Goal: Task Accomplishment & Management: Manage account settings

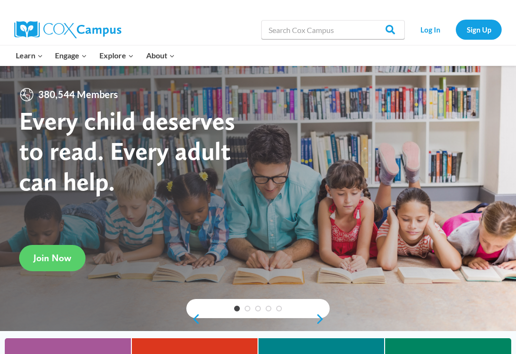
click at [429, 31] on link "Log In" at bounding box center [431, 30] width 42 height 20
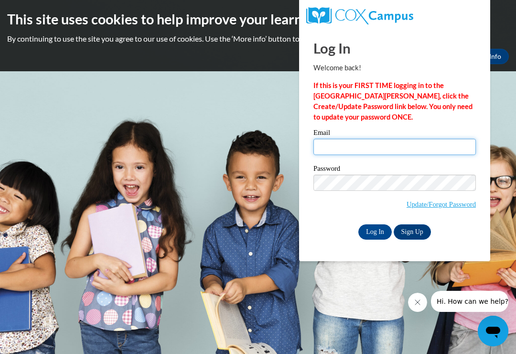
click at [365, 144] on input "Email" at bounding box center [395, 147] width 163 height 16
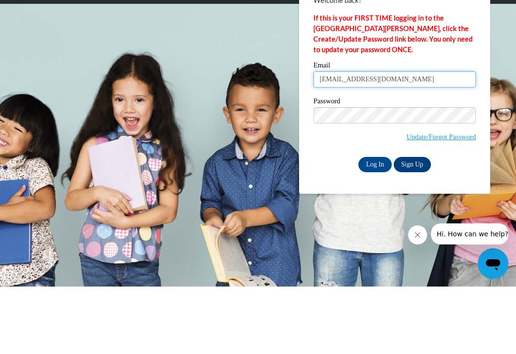
type input "[EMAIL_ADDRESS][DOMAIN_NAME]"
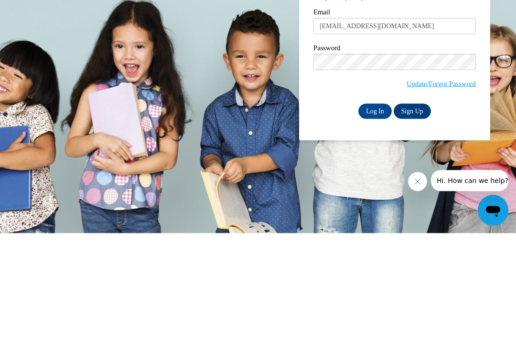
click at [374, 224] on input "Log In" at bounding box center [375, 231] width 33 height 15
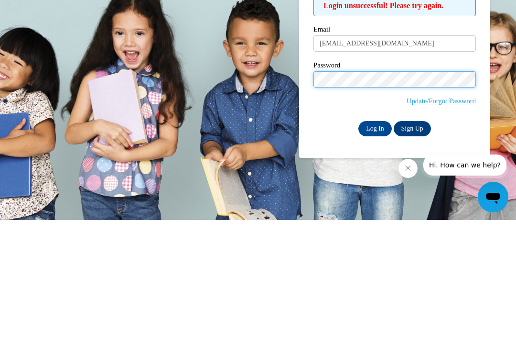
click at [375, 255] on input "Log In" at bounding box center [375, 262] width 33 height 15
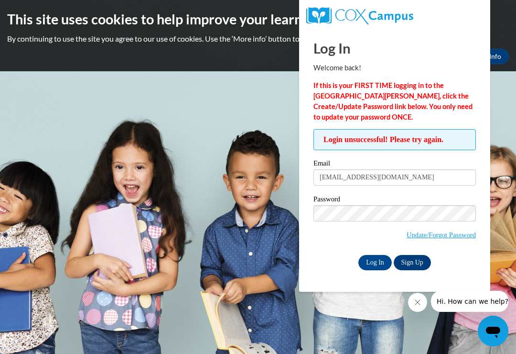
click at [437, 237] on link "Update/Forgot Password" at bounding box center [441, 235] width 69 height 8
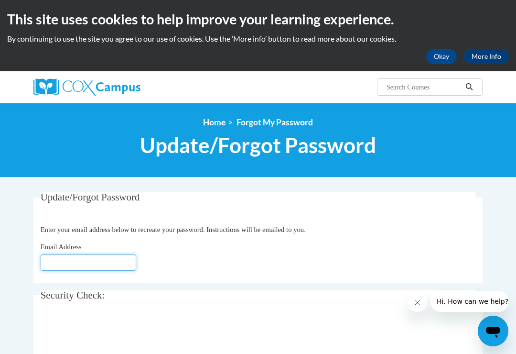
click at [93, 263] on input "Email Address" at bounding box center [89, 262] width 96 height 16
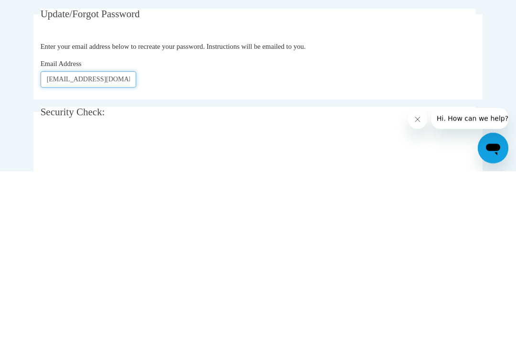
scroll to position [43, 0]
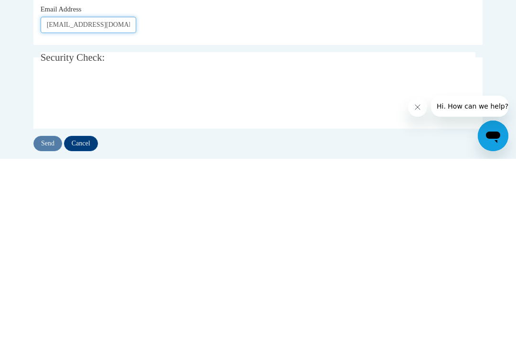
type input "tfoster0515@gmail.com"
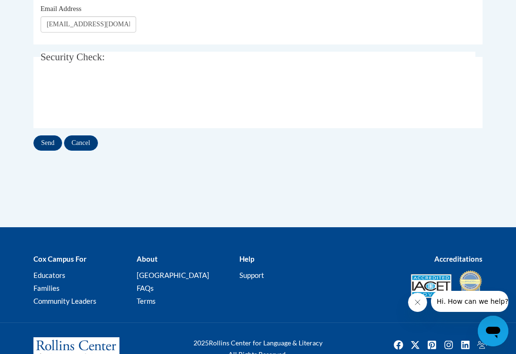
click at [48, 144] on input "Send" at bounding box center [47, 142] width 29 height 15
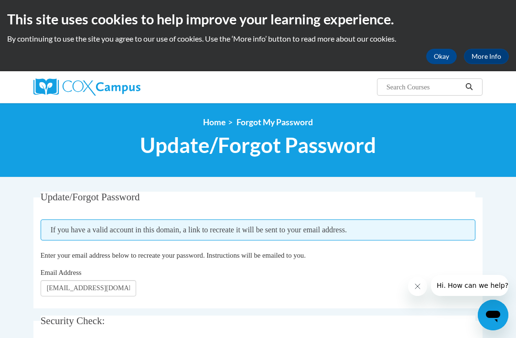
click at [447, 55] on button "Okay" at bounding box center [441, 56] width 31 height 15
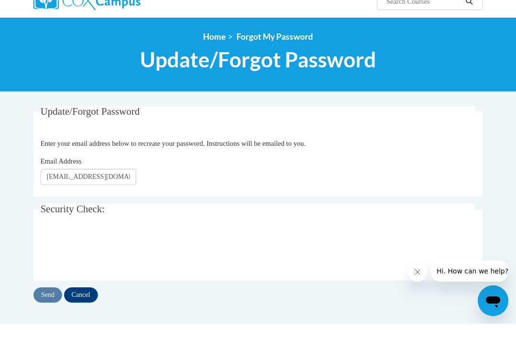
scroll to position [15, 0]
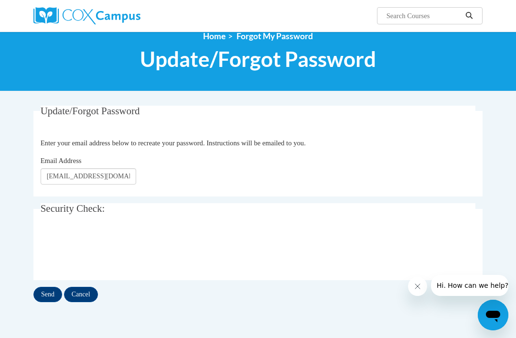
click at [415, 281] on button "Close message from company" at bounding box center [417, 286] width 19 height 19
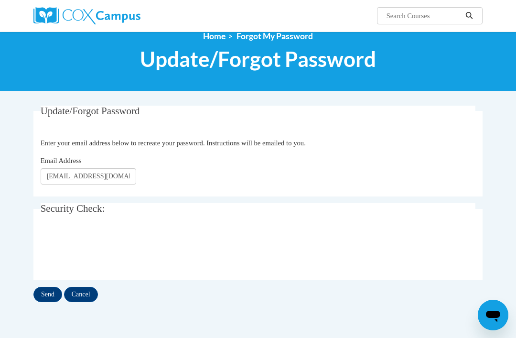
click at [76, 294] on input "Cancel" at bounding box center [81, 294] width 34 height 15
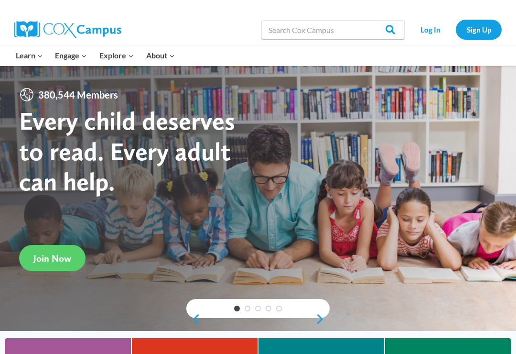
click at [426, 28] on link "Log In" at bounding box center [431, 30] width 42 height 20
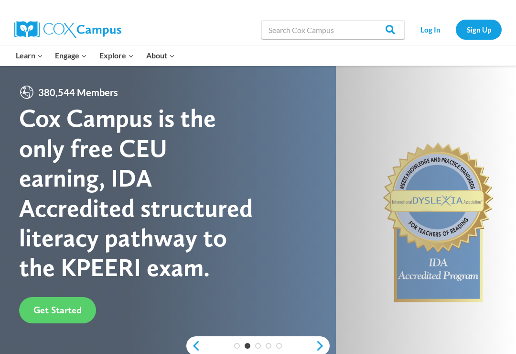
click at [434, 31] on link "Log In" at bounding box center [431, 30] width 42 height 20
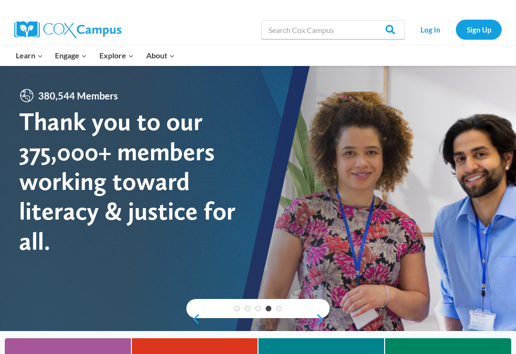
click at [0, 0] on link "Social-Emotional Health" at bounding box center [0, 0] width 0 height 0
